Goal: Task Accomplishment & Management: Complete application form

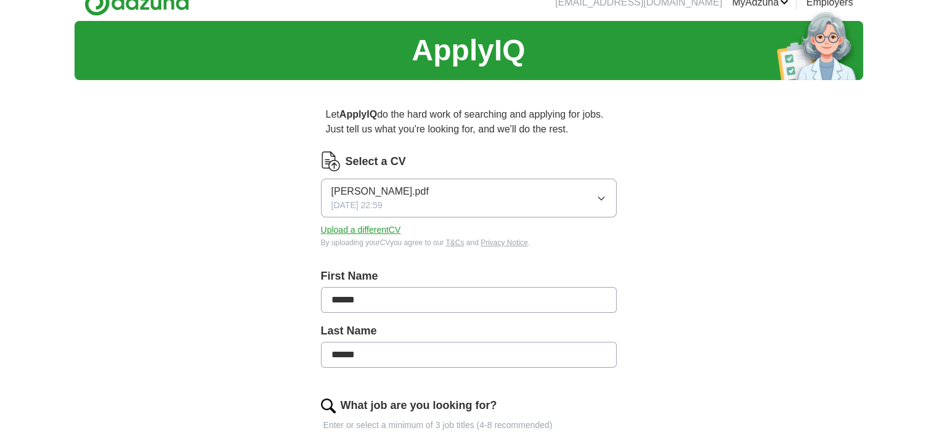
scroll to position [22, 0]
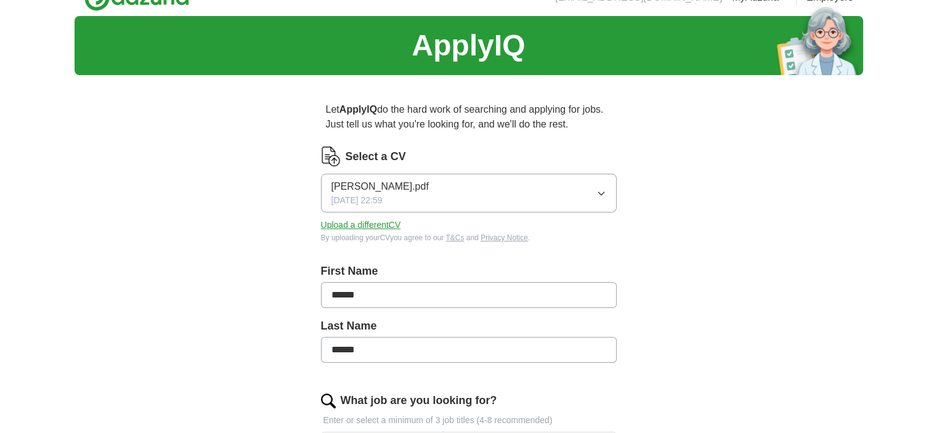
click at [557, 184] on button "[PERSON_NAME].pdf [DATE] 22:59" at bounding box center [469, 193] width 296 height 39
click at [431, 237] on div "[DATE] 22:59" at bounding box center [468, 243] width 275 height 13
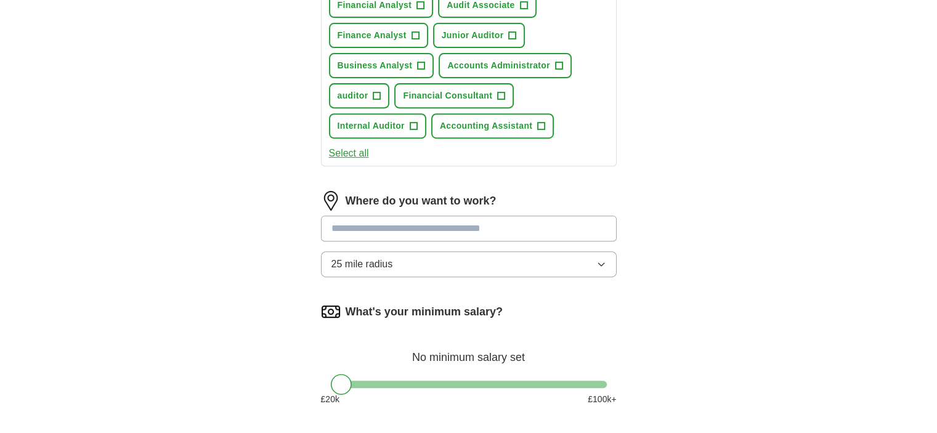
scroll to position [506, 0]
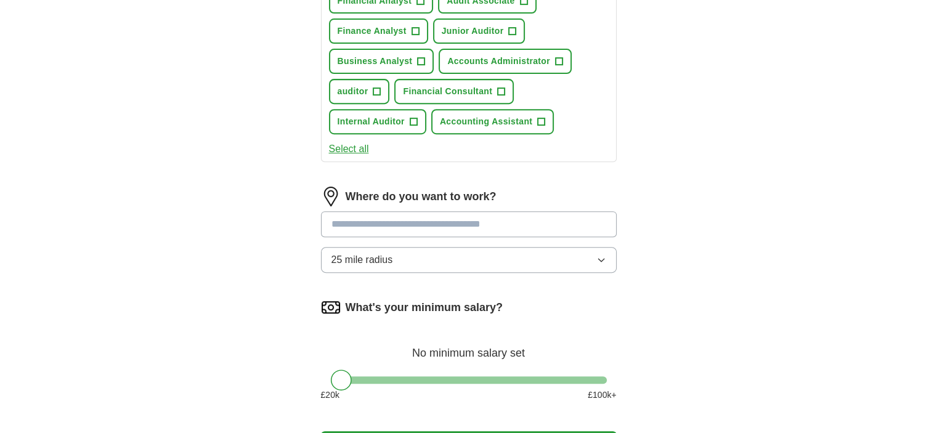
click at [419, 250] on button "25 mile radius" at bounding box center [469, 260] width 296 height 26
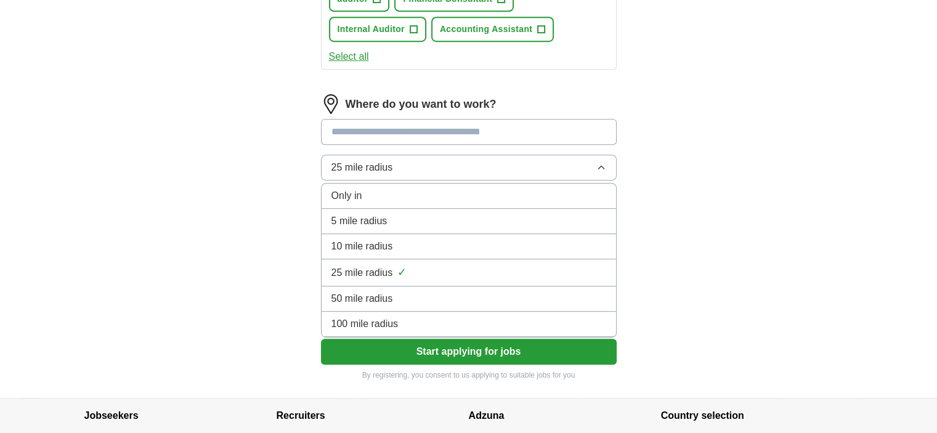
scroll to position [608, 0]
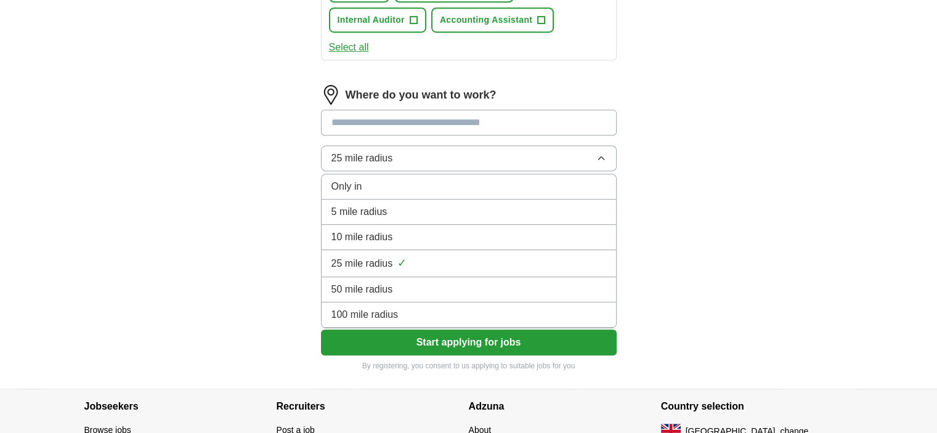
click at [384, 307] on span "100 mile radius" at bounding box center [364, 314] width 67 height 15
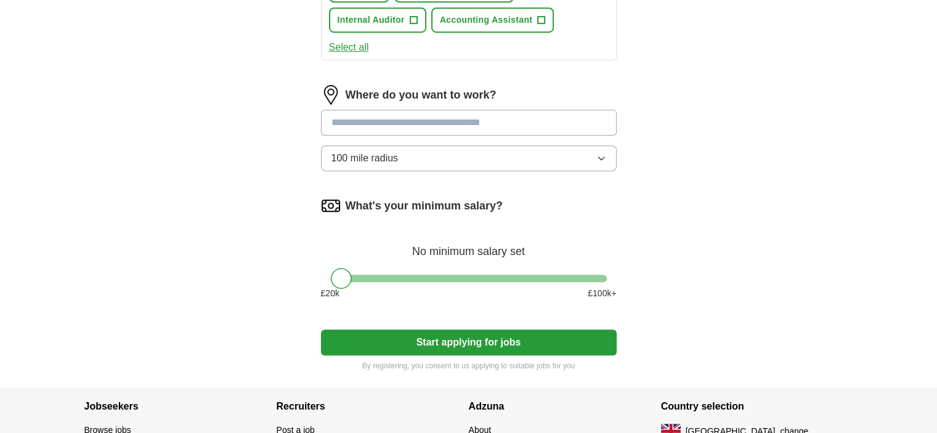
click at [432, 333] on button "Start applying for jobs" at bounding box center [469, 342] width 296 height 26
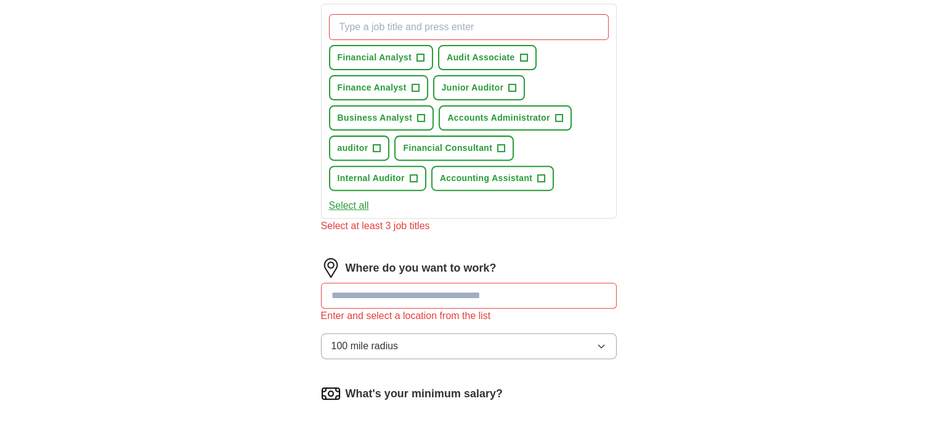
scroll to position [448, 0]
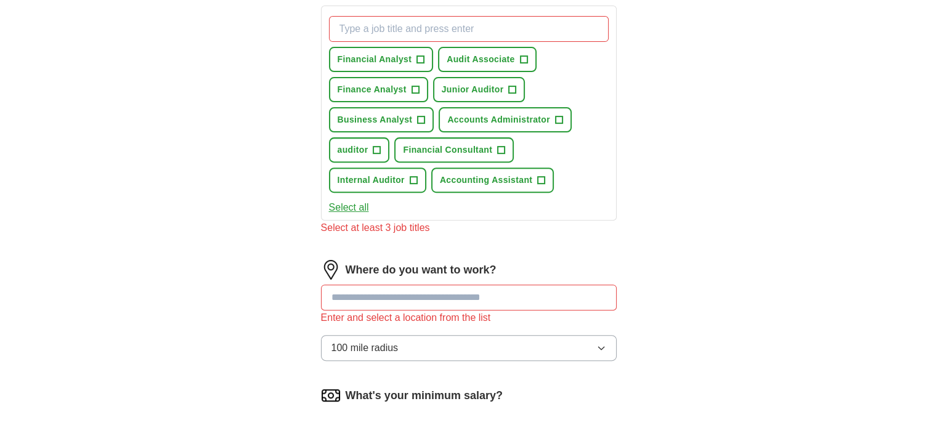
click at [413, 297] on input "text" at bounding box center [469, 297] width 296 height 26
type input "*"
type input "****"
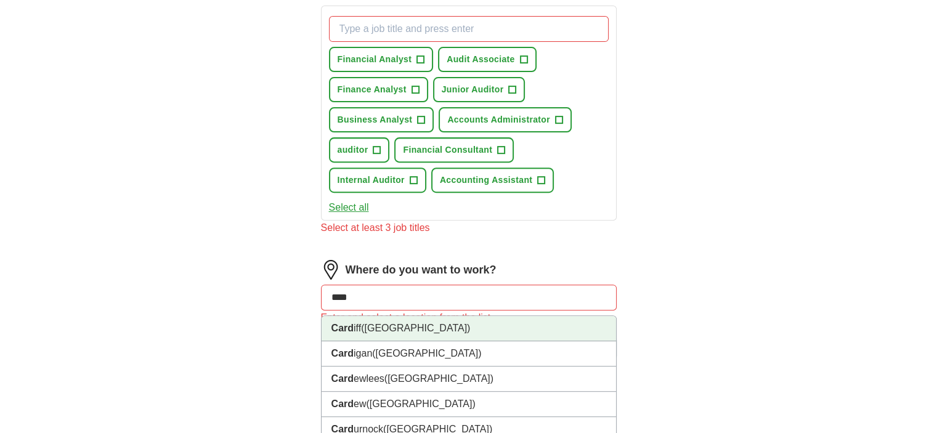
click at [406, 323] on span "([GEOGRAPHIC_DATA])" at bounding box center [415, 328] width 109 height 10
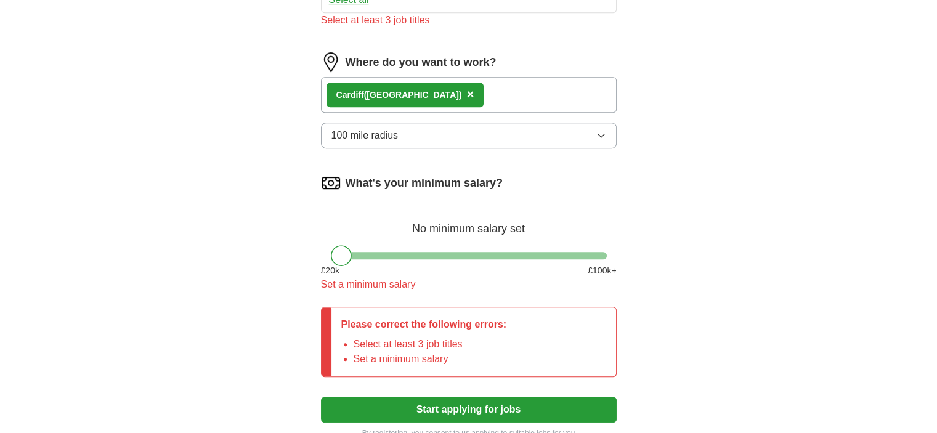
scroll to position [655, 0]
click at [409, 403] on button "Start applying for jobs" at bounding box center [469, 410] width 296 height 26
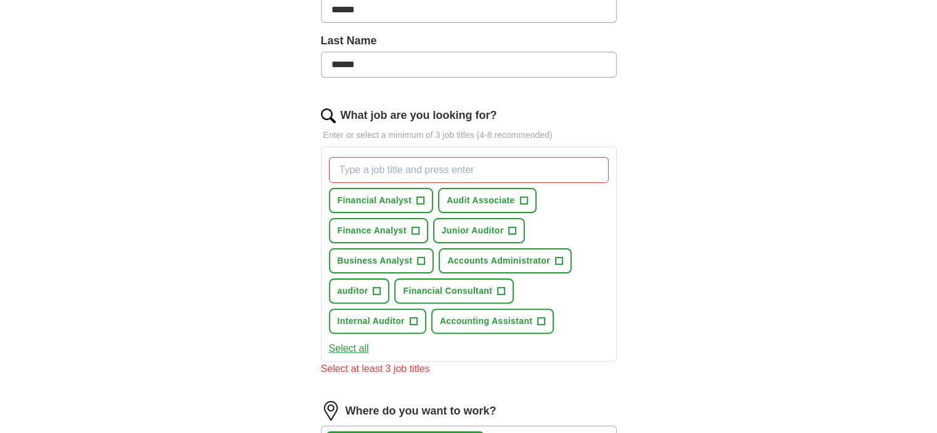
scroll to position [305, 0]
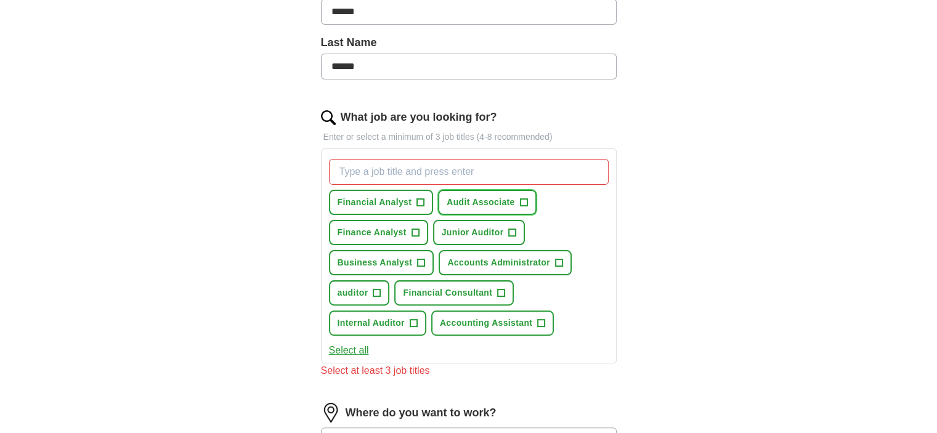
click at [522, 198] on span "+" at bounding box center [523, 203] width 7 height 10
click at [512, 228] on span "+" at bounding box center [512, 233] width 7 height 10
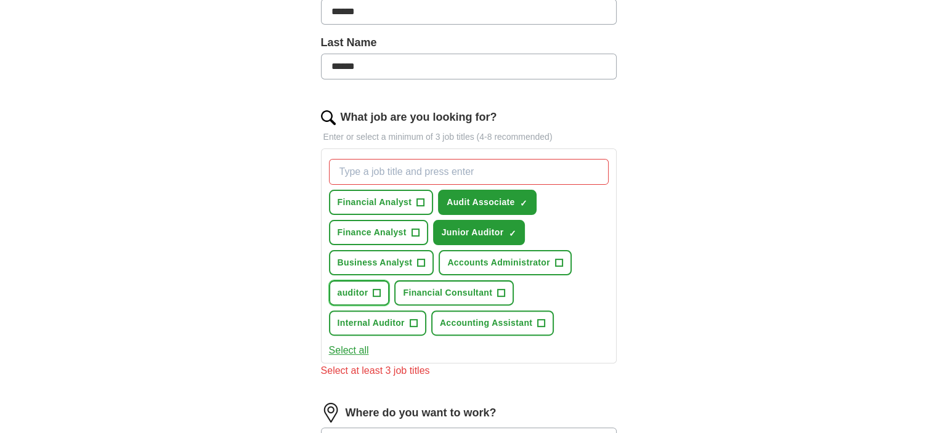
click at [377, 288] on span "+" at bounding box center [376, 293] width 7 height 10
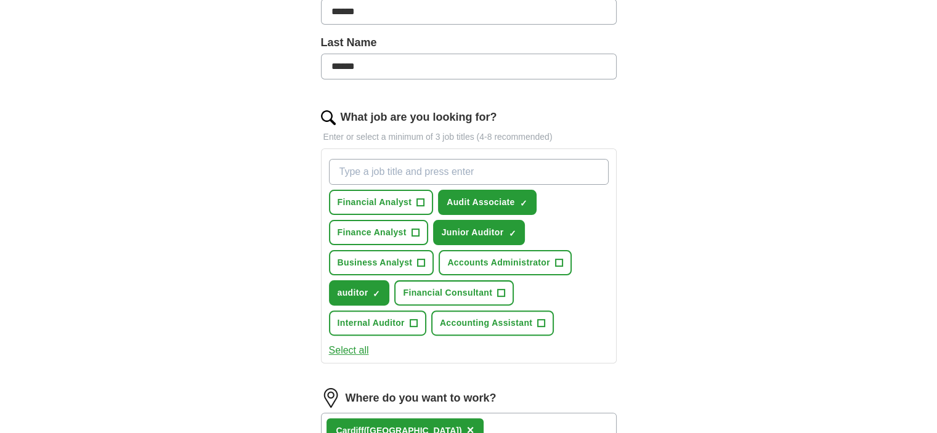
click at [353, 353] on button "Select all" at bounding box center [349, 350] width 40 height 15
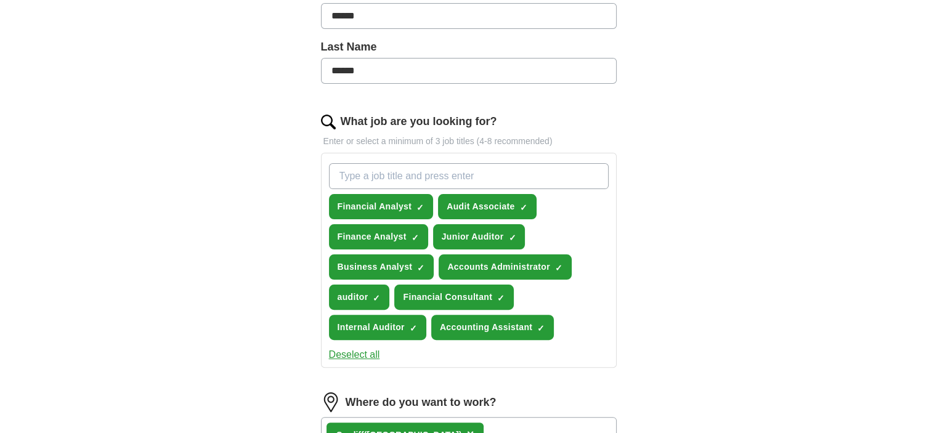
scroll to position [297, 0]
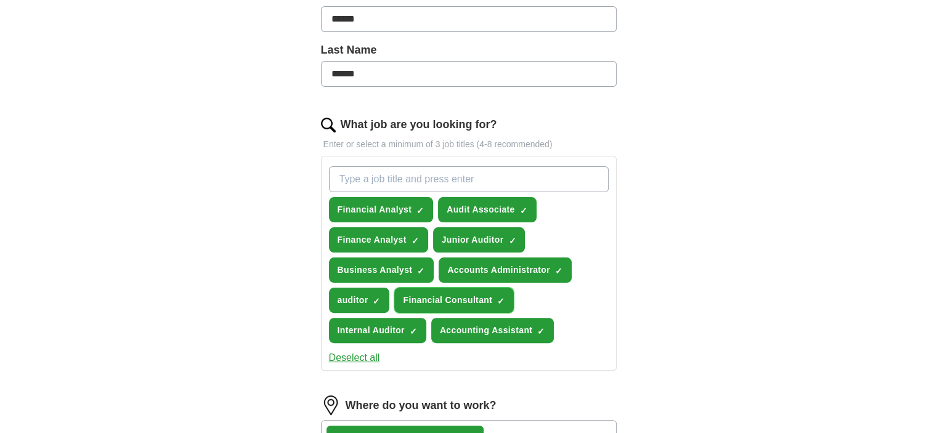
click at [0, 0] on span "×" at bounding box center [0, 0] width 0 height 0
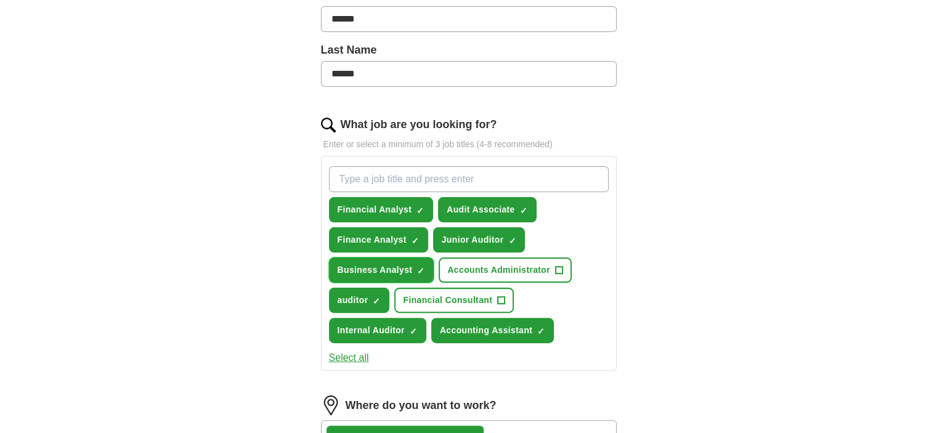
click at [0, 0] on span "×" at bounding box center [0, 0] width 0 height 0
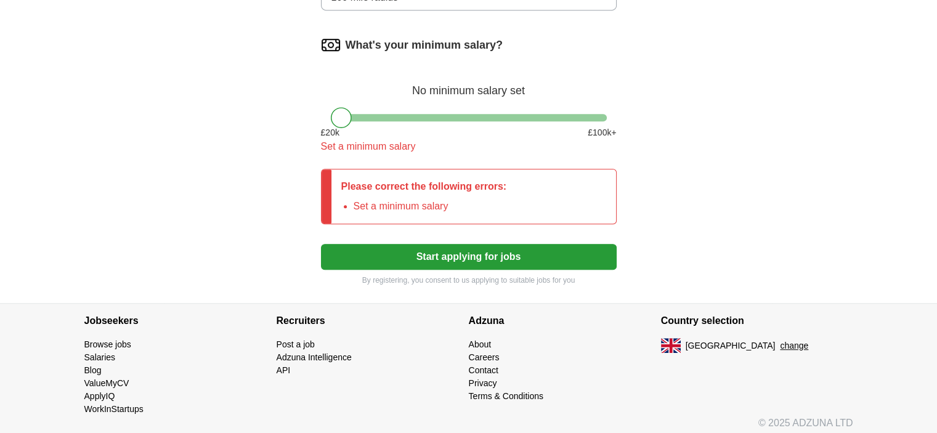
scroll to position [781, 0]
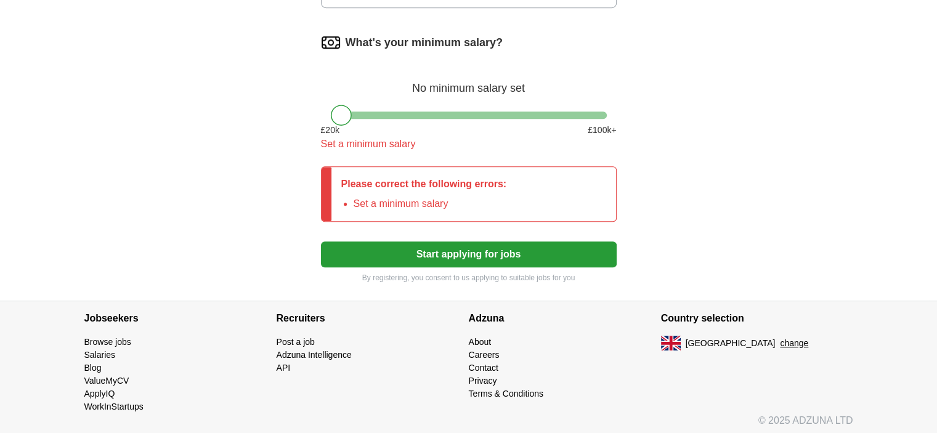
click at [440, 252] on button "Start applying for jobs" at bounding box center [469, 254] width 296 height 26
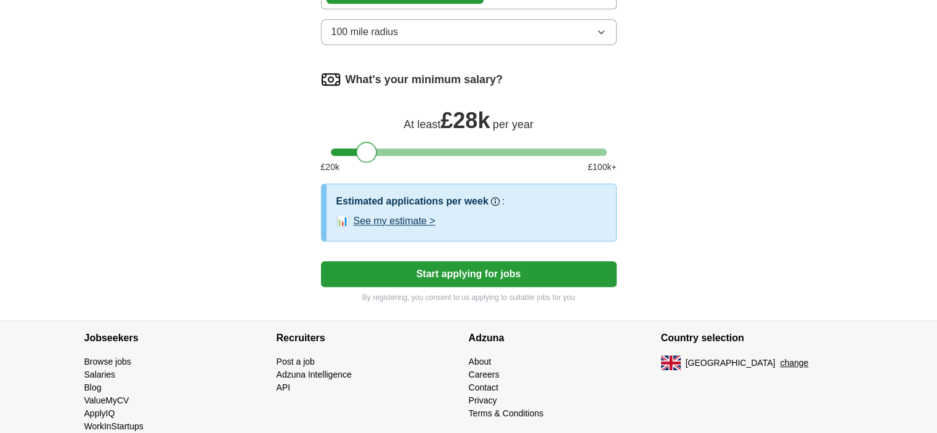
scroll to position [764, 0]
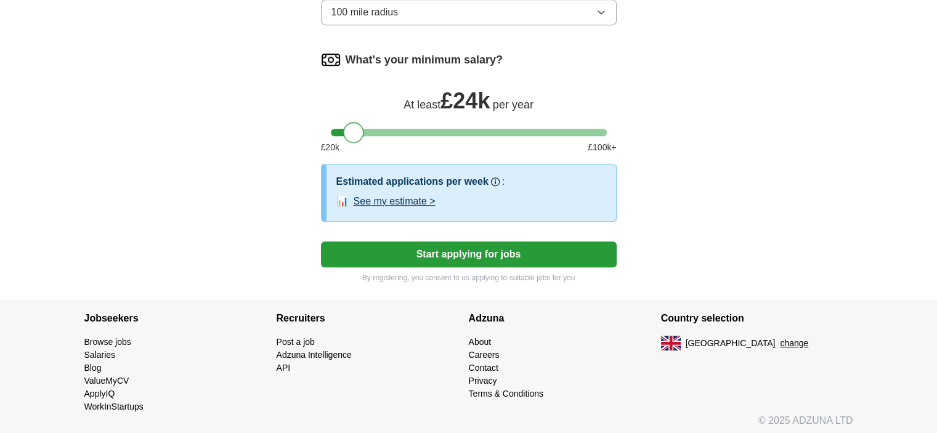
drag, startPoint x: 343, startPoint y: 107, endPoint x: 357, endPoint y: 103, distance: 14.6
click at [357, 103] on div "What's your minimum salary? At least £ 24k per year £ 20 k £ 100 k+" at bounding box center [469, 107] width 296 height 114
click at [419, 198] on button "See my estimate >" at bounding box center [394, 201] width 82 height 15
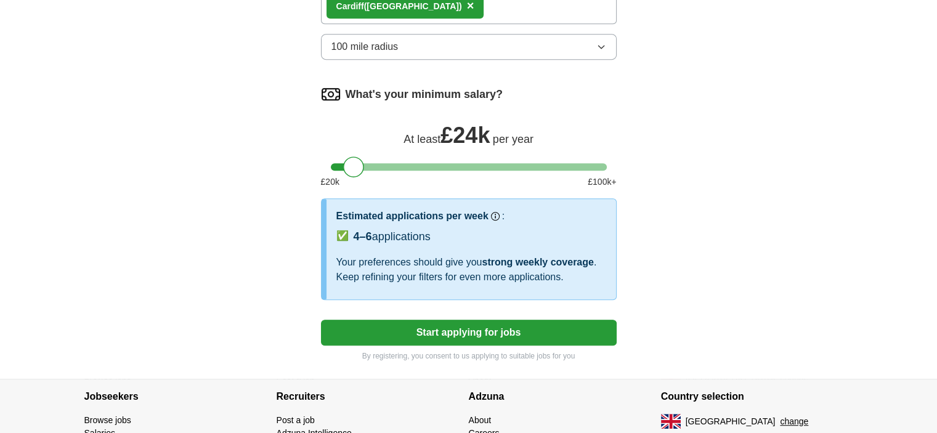
scroll to position [729, 0]
click at [476, 328] on button "Start applying for jobs" at bounding box center [469, 333] width 296 height 26
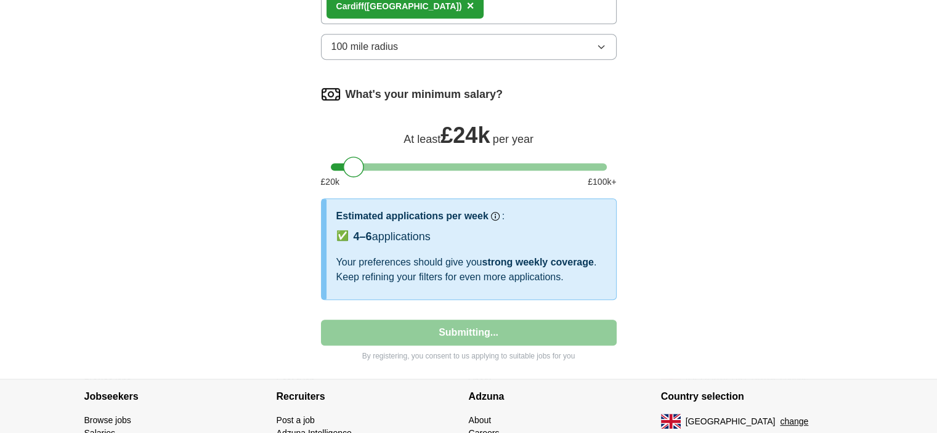
select select "**"
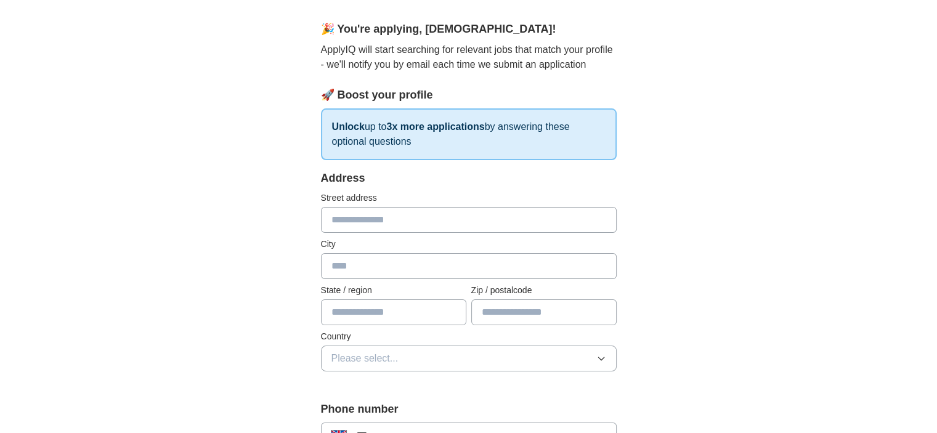
scroll to position [0, 0]
